Goal: Information Seeking & Learning: Learn about a topic

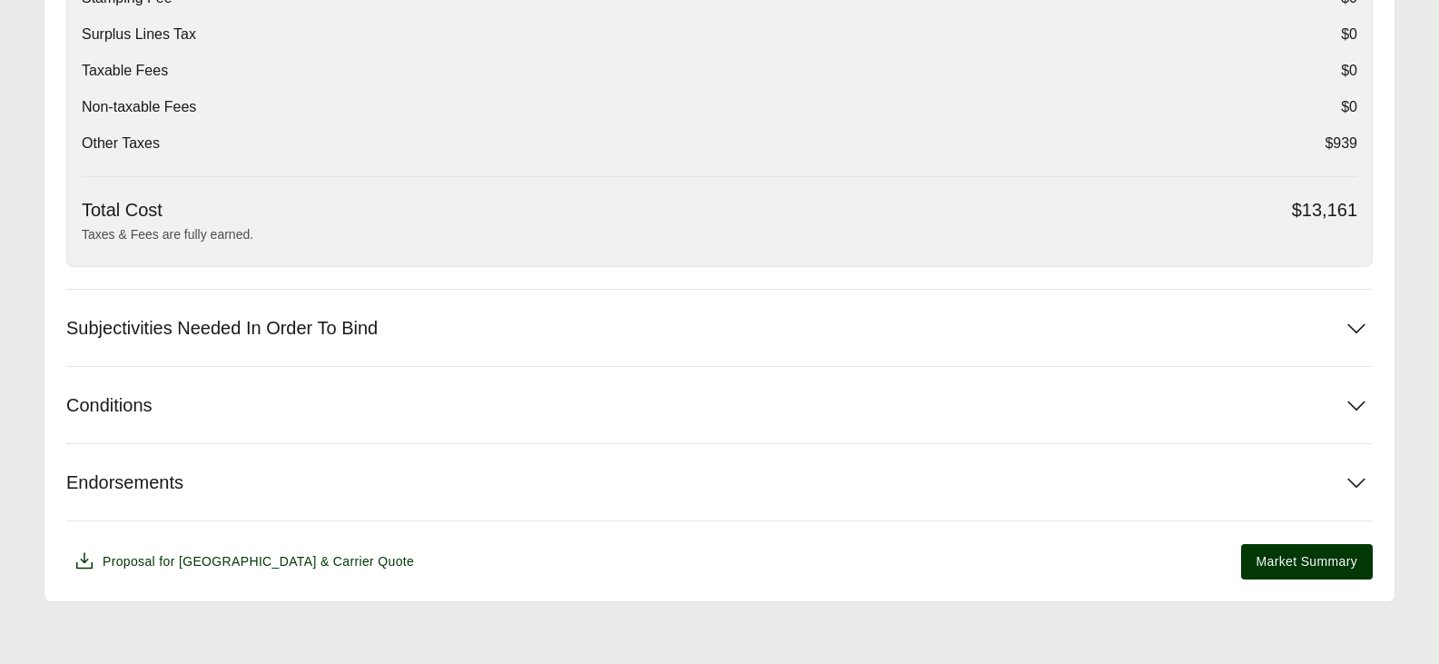
scroll to position [663, 0]
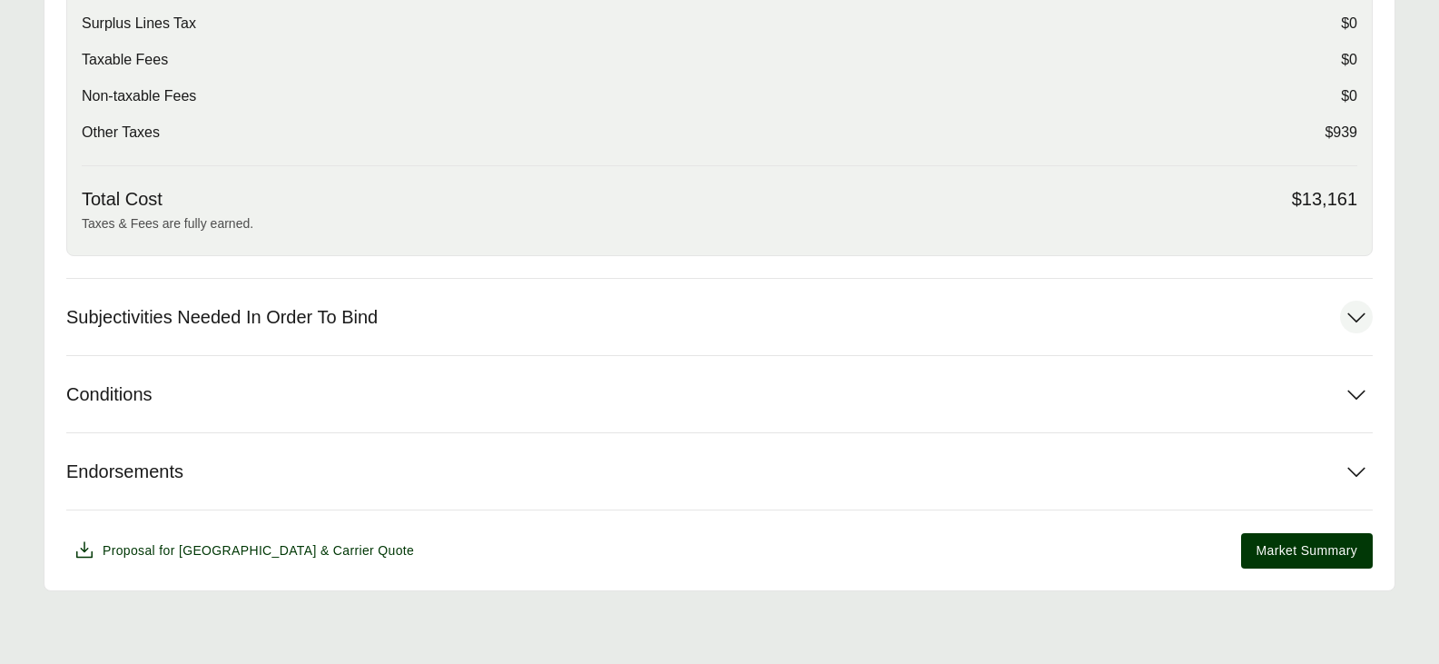
click at [941, 324] on button "Subjectivities Needed In Order To Bind" at bounding box center [719, 317] width 1306 height 76
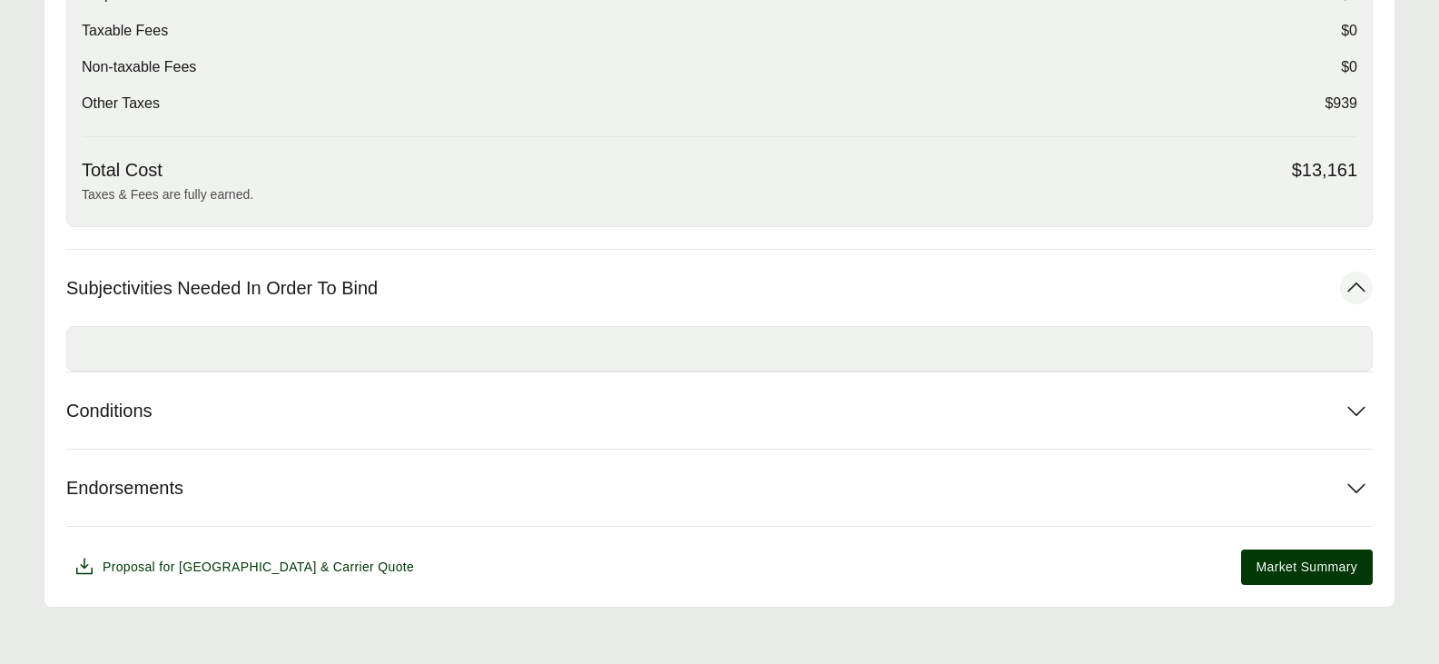
scroll to position [708, 0]
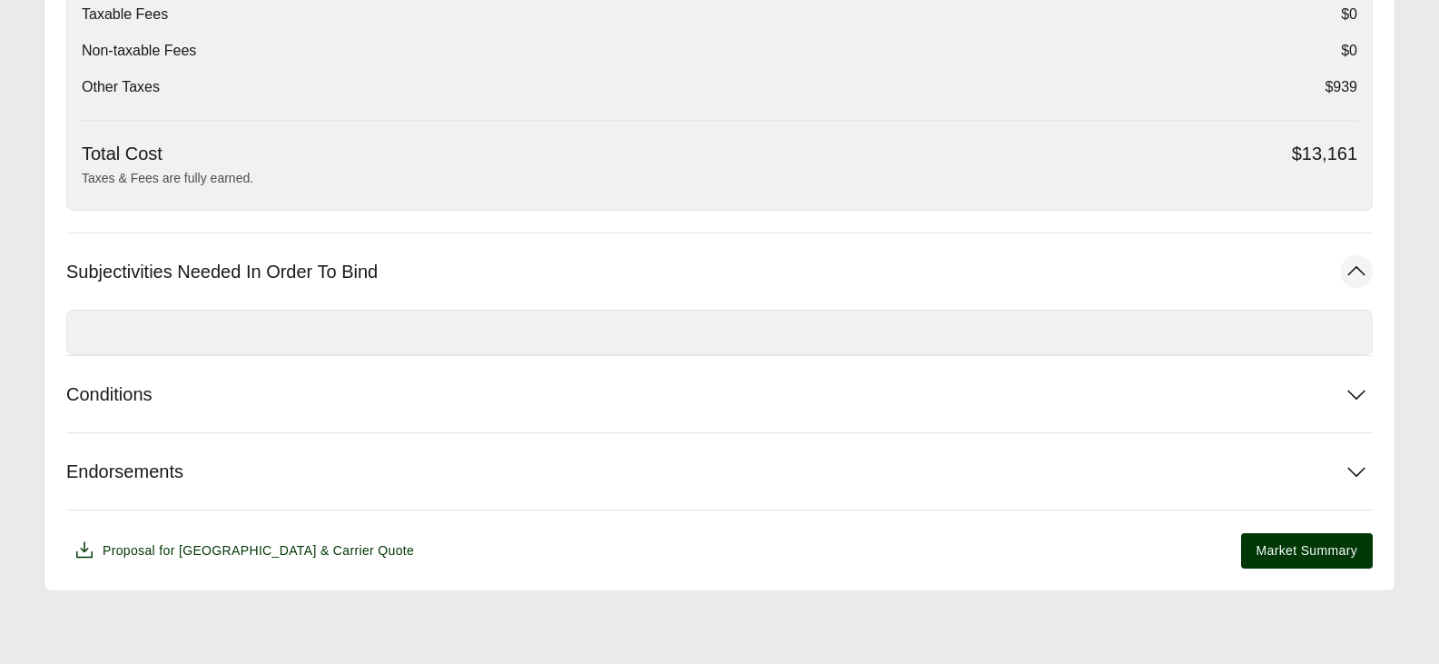
click at [617, 333] on div at bounding box center [719, 332] width 1306 height 45
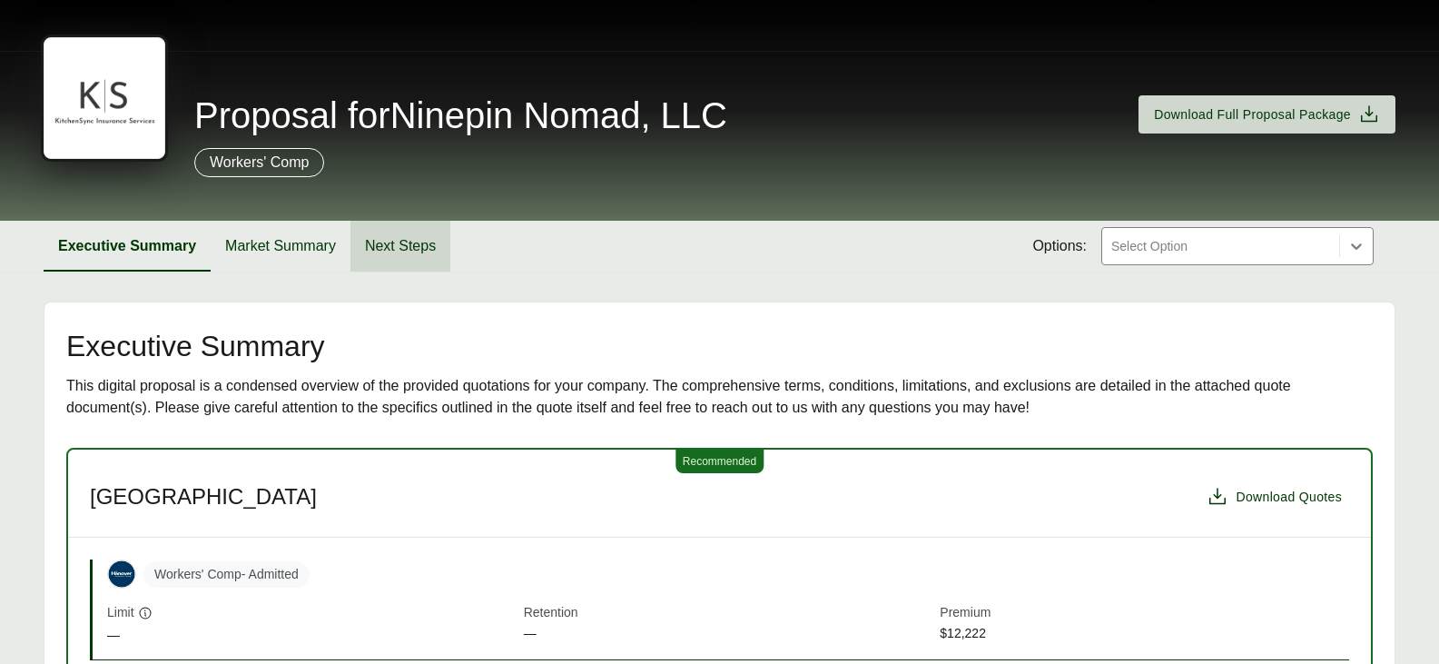
click at [358, 259] on button "Next Steps" at bounding box center [400, 246] width 100 height 51
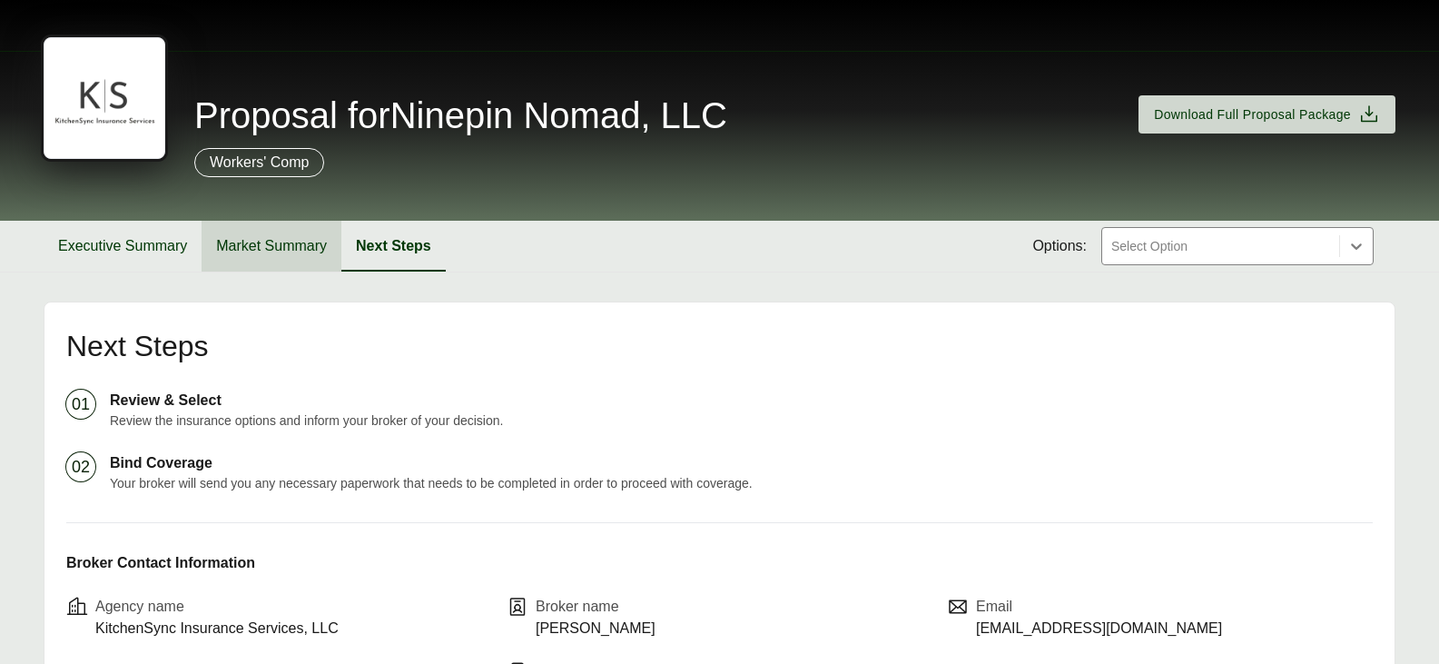
click at [280, 242] on button "Market Summary" at bounding box center [272, 246] width 140 height 51
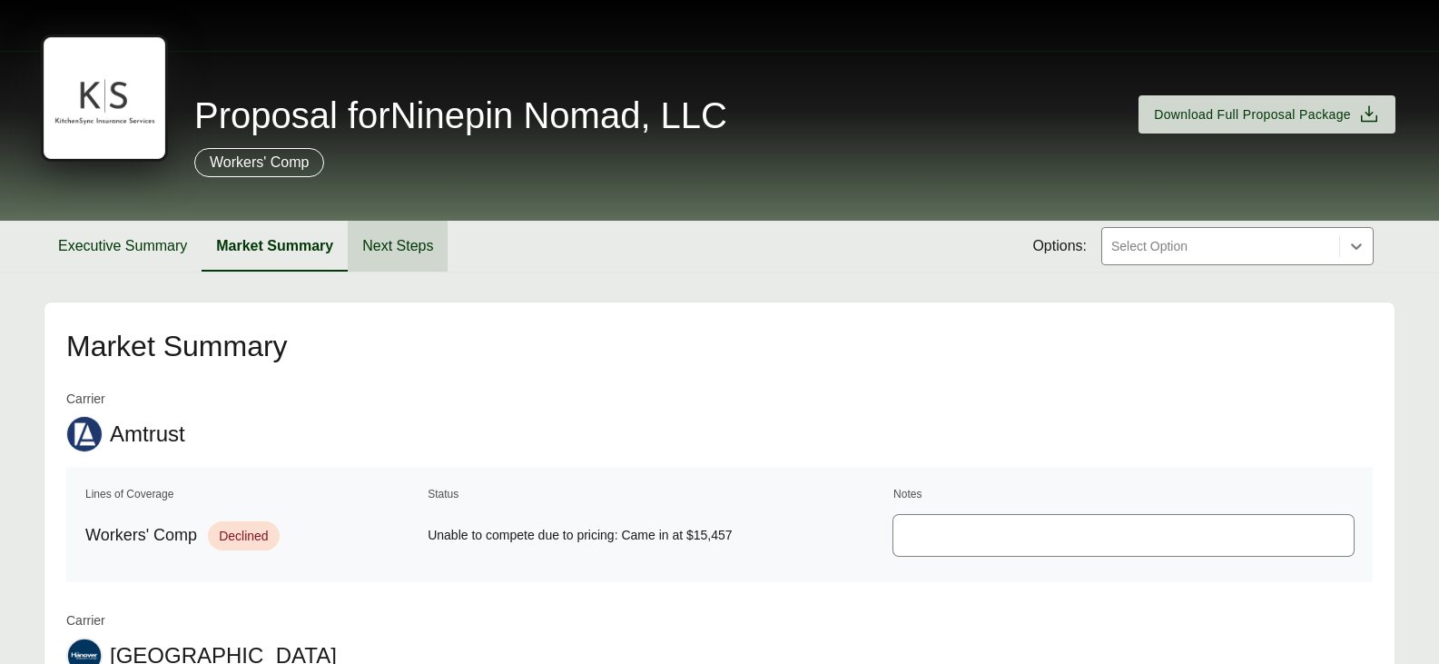
click at [379, 238] on button "Next Steps" at bounding box center [398, 246] width 100 height 51
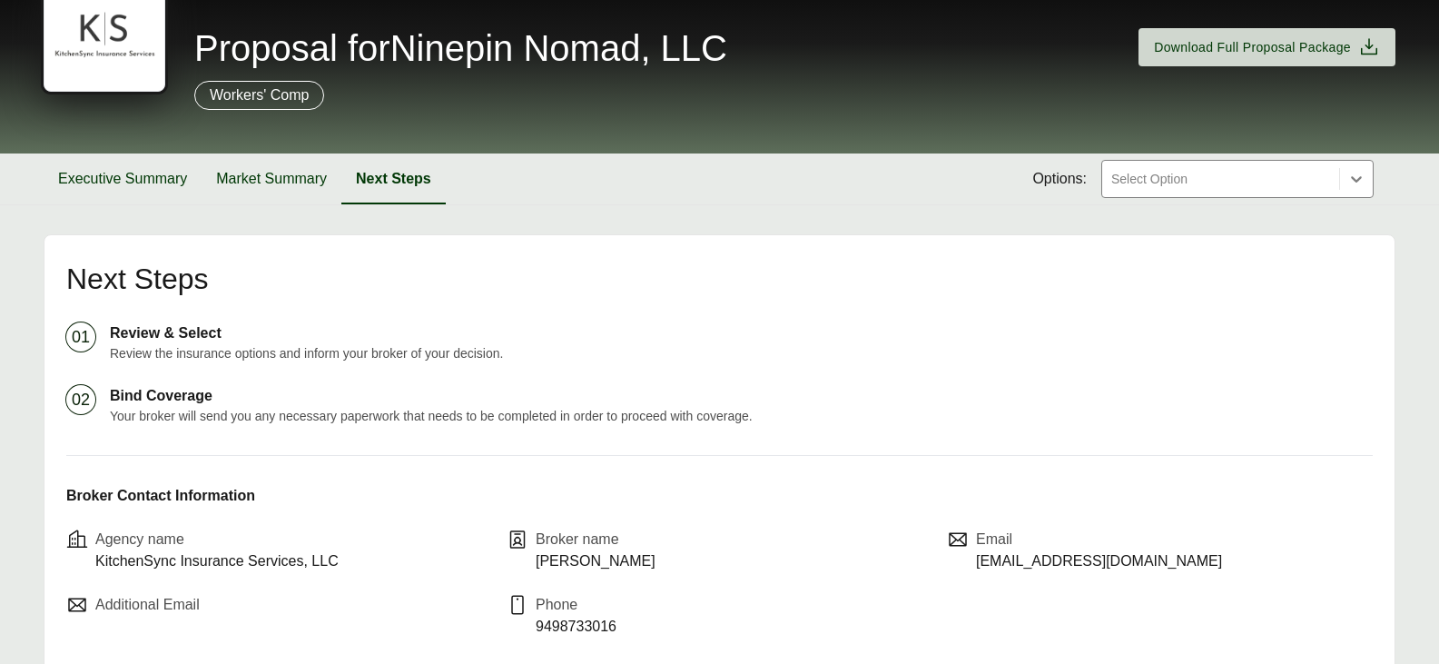
scroll to position [182, 0]
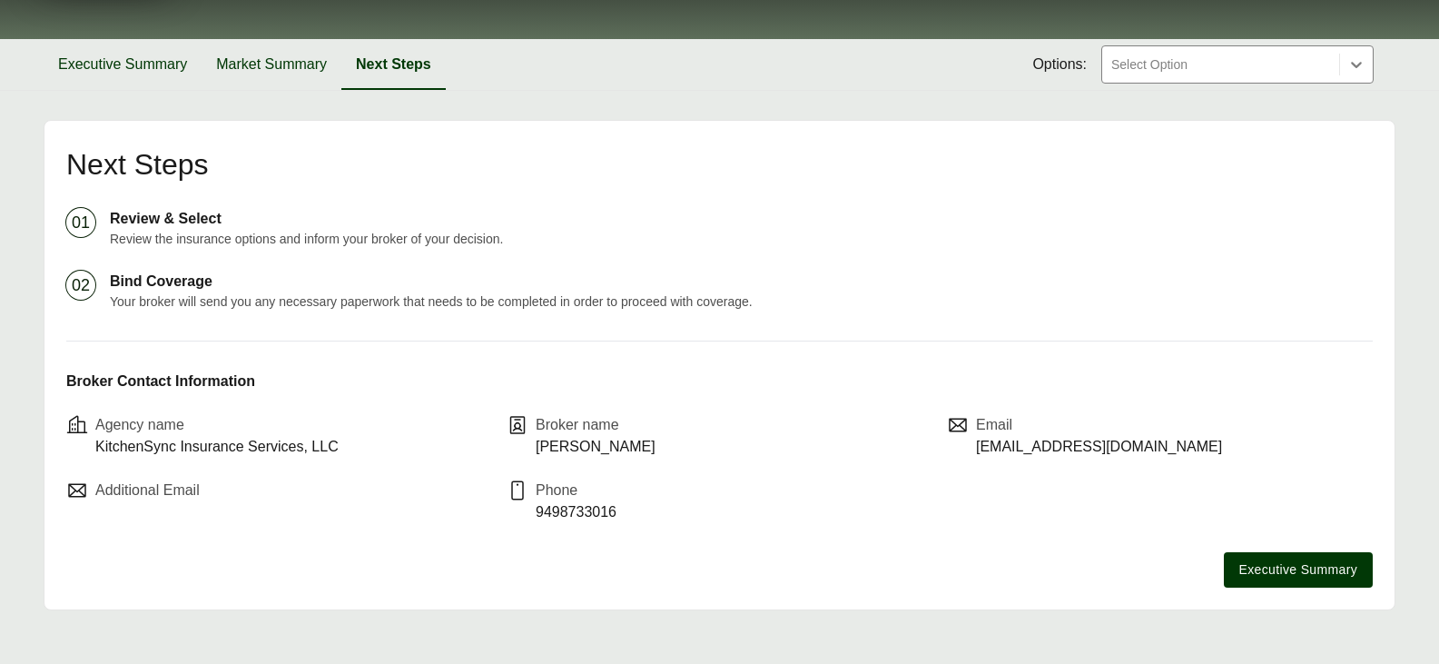
click at [1001, 450] on p "nick@mobysny.com" at bounding box center [1099, 447] width 246 height 22
click at [990, 422] on p "Email" at bounding box center [1099, 425] width 246 height 22
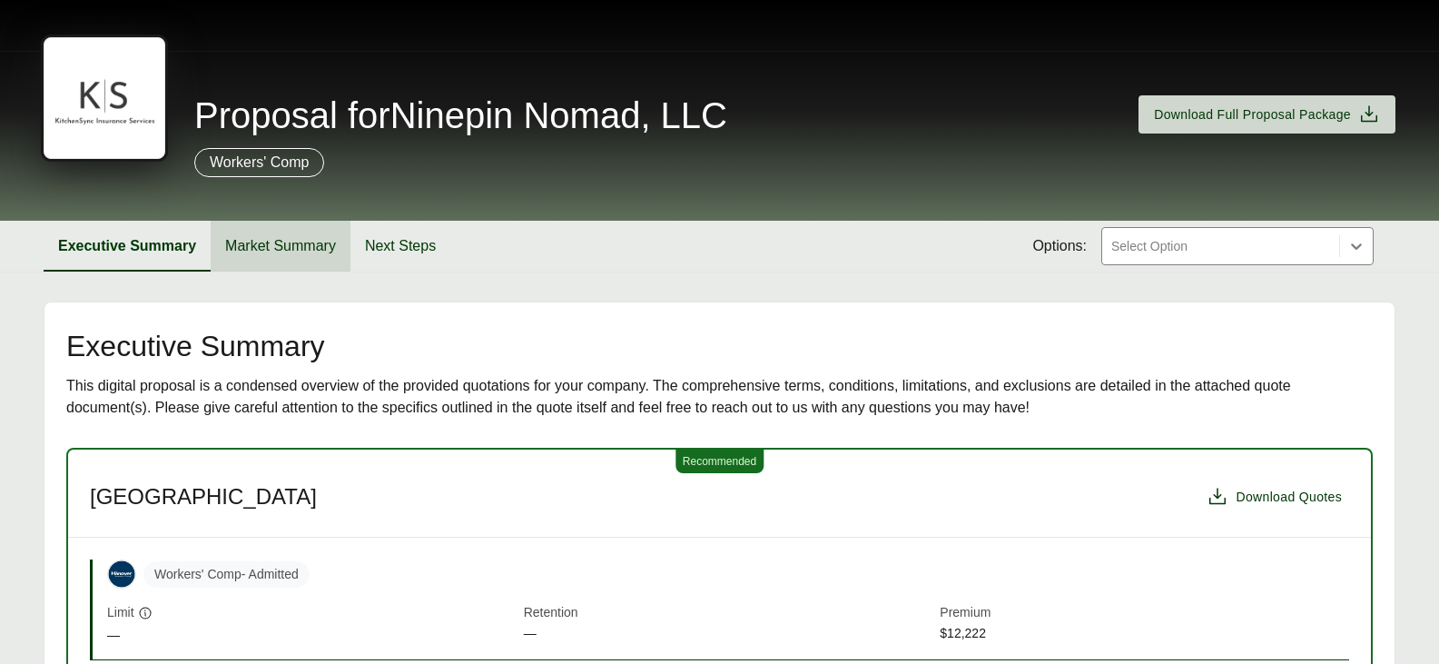
click at [296, 243] on button "Market Summary" at bounding box center [281, 246] width 140 height 51
